Goal: Check status: Check status

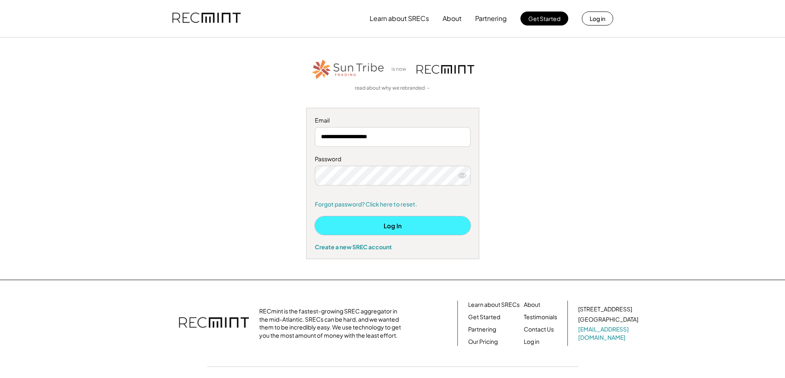
click at [395, 224] on button "Log In" at bounding box center [393, 226] width 156 height 19
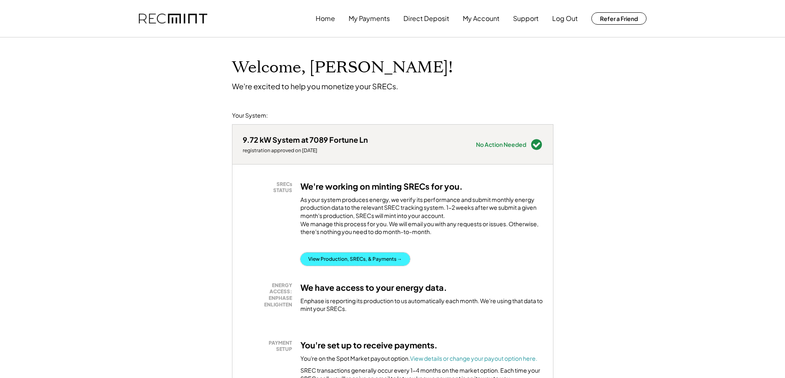
click at [361, 266] on button "View Production, SRECs, & Payments →" at bounding box center [355, 259] width 110 height 13
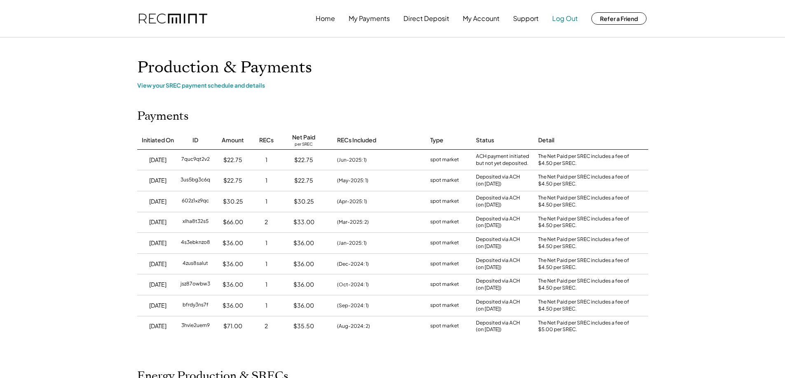
click at [565, 17] on button "Log Out" at bounding box center [565, 18] width 26 height 16
